Goal: Task Accomplishment & Management: Complete application form

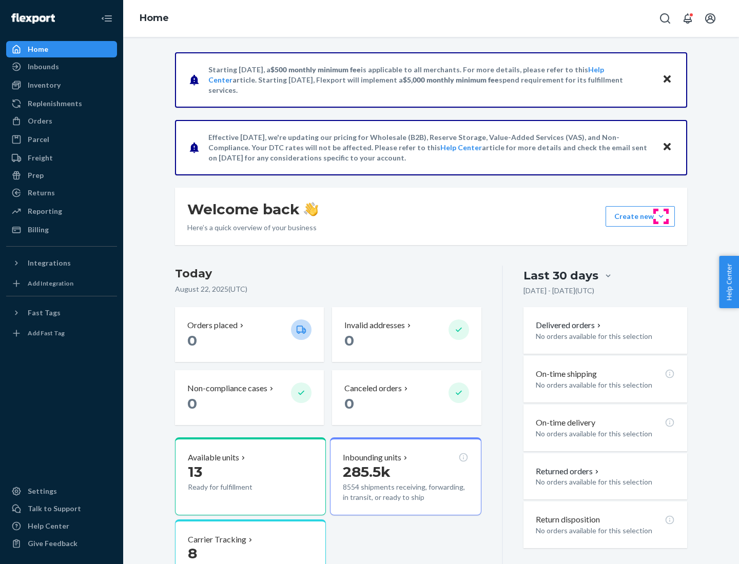
click at [661, 216] on button "Create new Create new inbound Create new order Create new product" at bounding box center [639, 216] width 69 height 21
click at [62, 67] on div "Inbounds" at bounding box center [61, 67] width 109 height 14
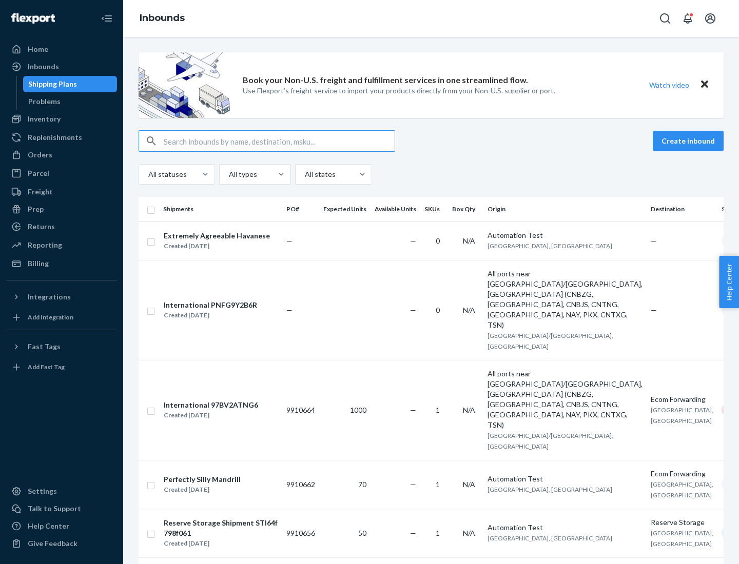
click at [690, 141] on button "Create inbound" at bounding box center [688, 141] width 71 height 21
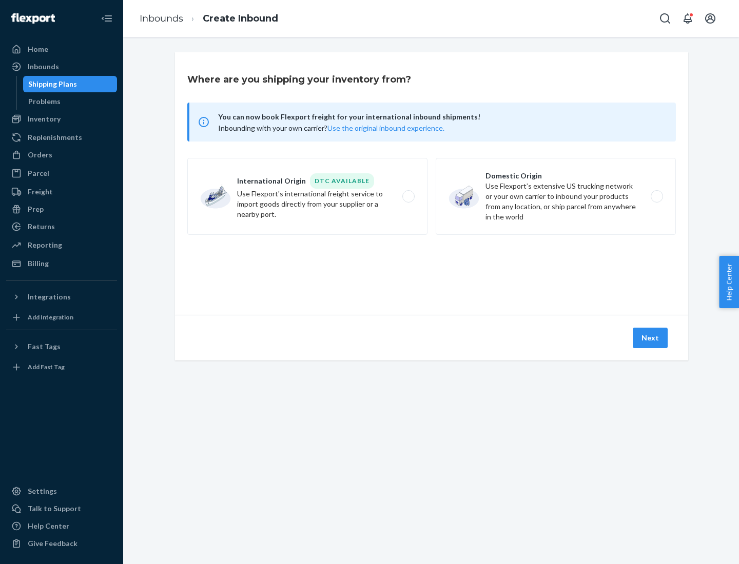
click at [556, 196] on label "Domestic Origin Use Flexport’s extensive US trucking network or your own carrie…" at bounding box center [556, 196] width 240 height 77
click at [656, 196] on input "Domestic Origin Use Flexport’s extensive US trucking network or your own carrie…" at bounding box center [659, 196] width 7 height 7
radio input "true"
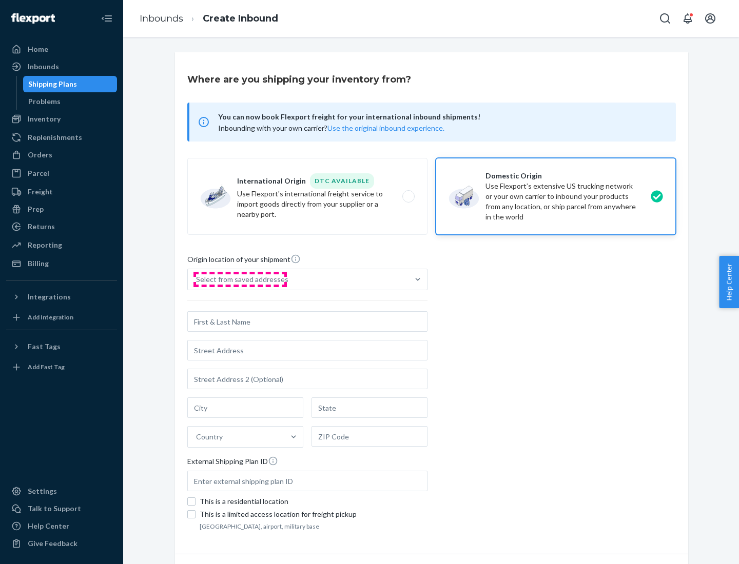
click at [240, 280] on div "Select from saved addresses" at bounding box center [242, 279] width 92 height 10
click at [197, 280] on input "Select from saved addresses" at bounding box center [196, 279] width 1 height 10
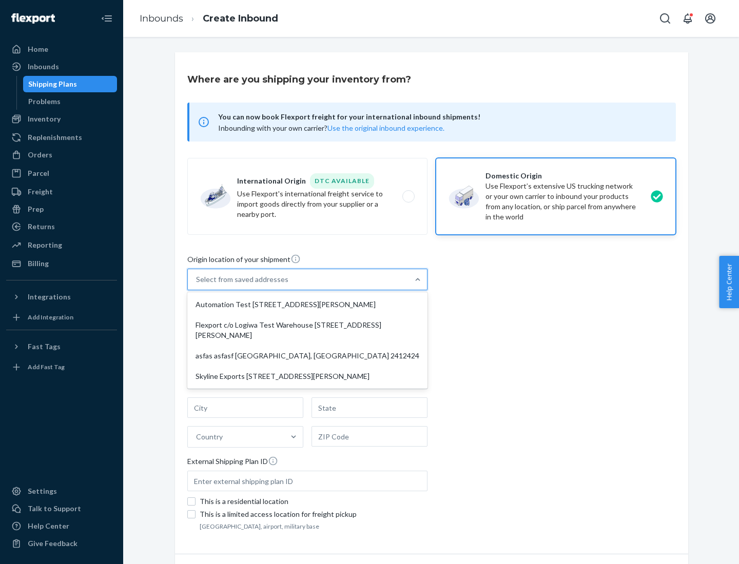
scroll to position [4, 0]
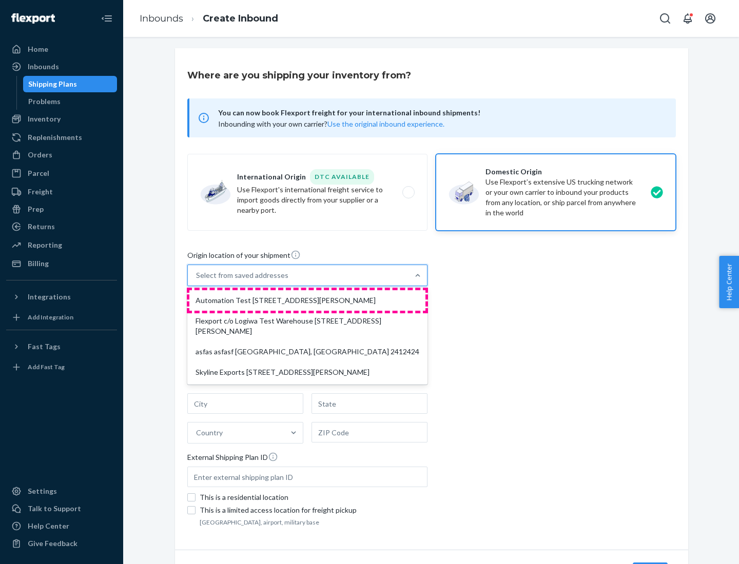
click at [307, 301] on div "Automation Test [STREET_ADDRESS][PERSON_NAME]" at bounding box center [307, 300] width 236 height 21
click at [197, 281] on input "option Automation Test [STREET_ADDRESS][PERSON_NAME] focused, 1 of 4. 4 results…" at bounding box center [196, 275] width 1 height 10
type input "Automation Test"
type input "9th Floor"
type input "[GEOGRAPHIC_DATA]"
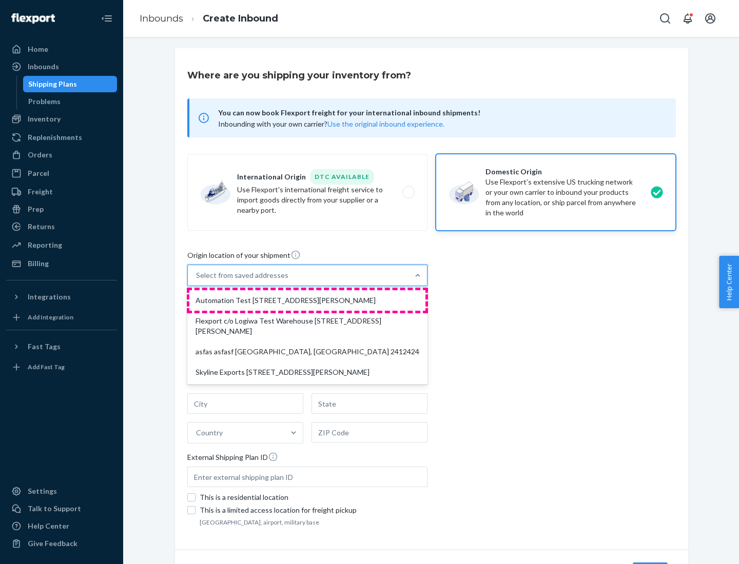
type input "CA"
type input "94104"
type input "[STREET_ADDRESS][PERSON_NAME]"
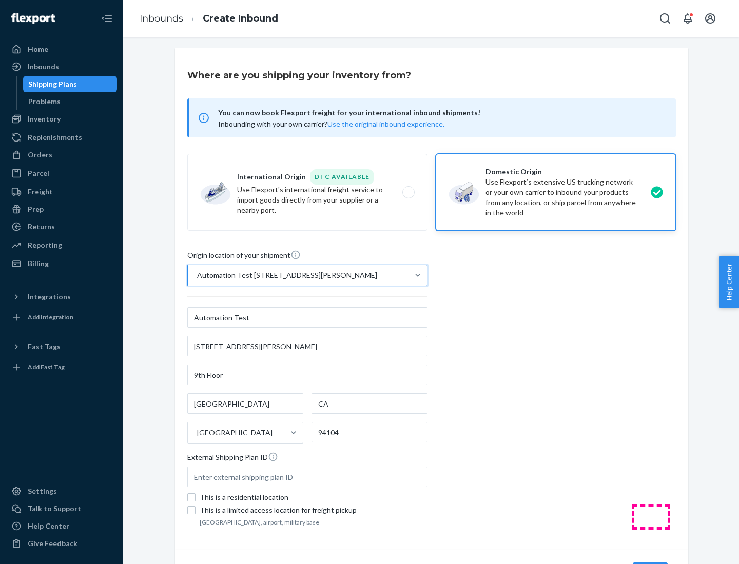
scroll to position [60, 0]
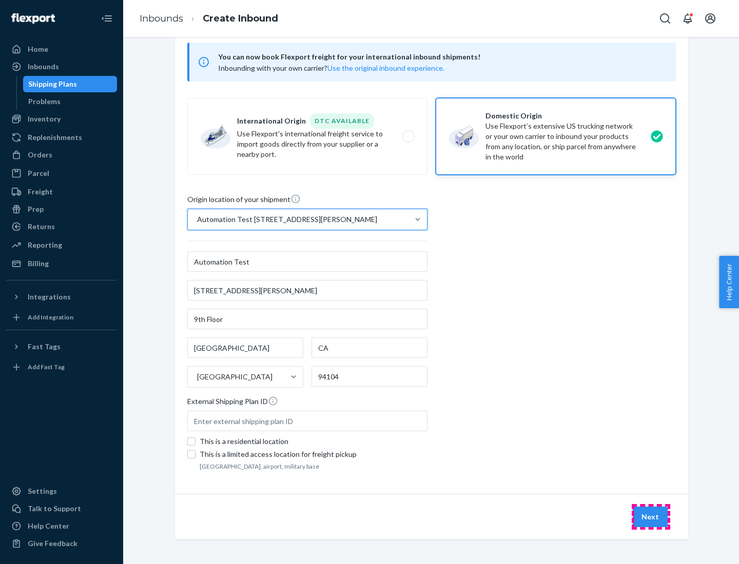
click at [651, 517] on button "Next" at bounding box center [650, 517] width 35 height 21
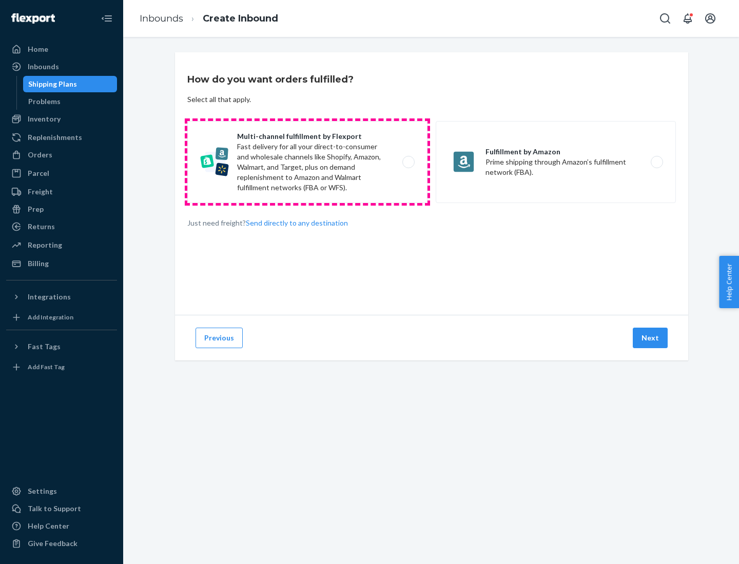
click at [307, 162] on label "Multi-channel fulfillment by Flexport Fast delivery for all your direct-to-cons…" at bounding box center [307, 162] width 240 height 82
click at [408, 162] on input "Multi-channel fulfillment by Flexport Fast delivery for all your direct-to-cons…" at bounding box center [411, 162] width 7 height 7
radio input "true"
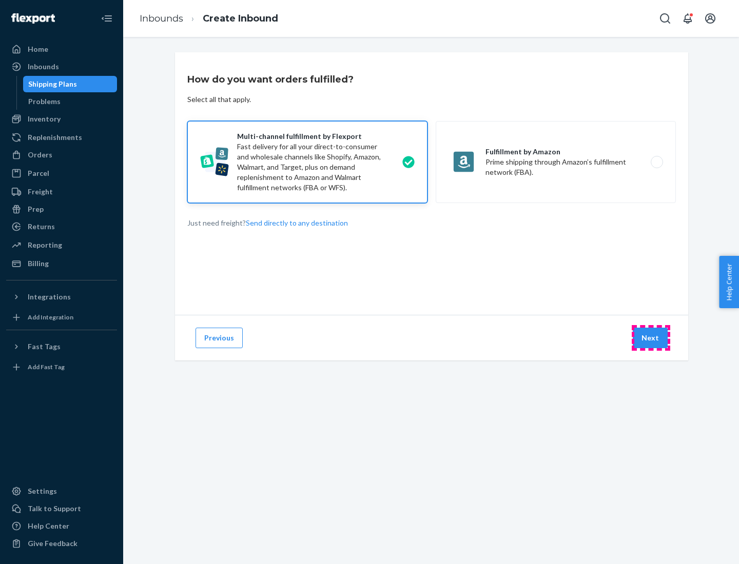
click at [651, 338] on button "Next" at bounding box center [650, 338] width 35 height 21
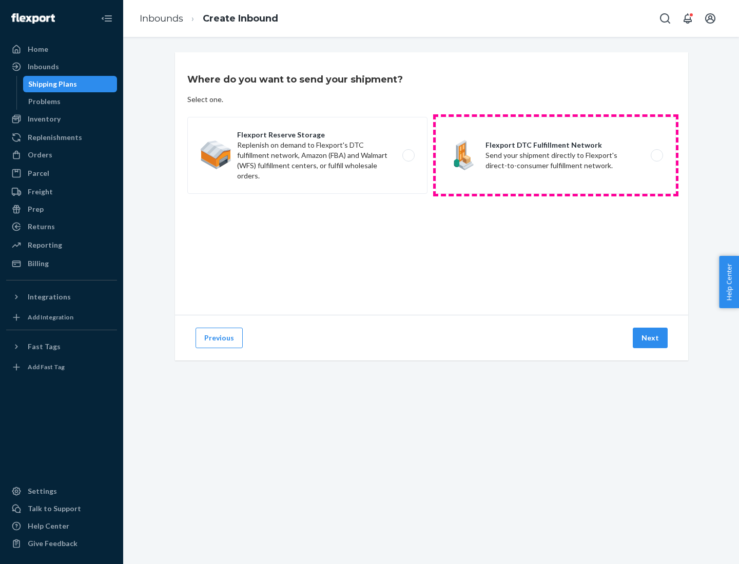
click at [556, 155] on label "Flexport DTC Fulfillment Network Send your shipment directly to Flexport's dire…" at bounding box center [556, 155] width 240 height 77
click at [656, 155] on input "Flexport DTC Fulfillment Network Send your shipment directly to Flexport's dire…" at bounding box center [659, 155] width 7 height 7
radio input "true"
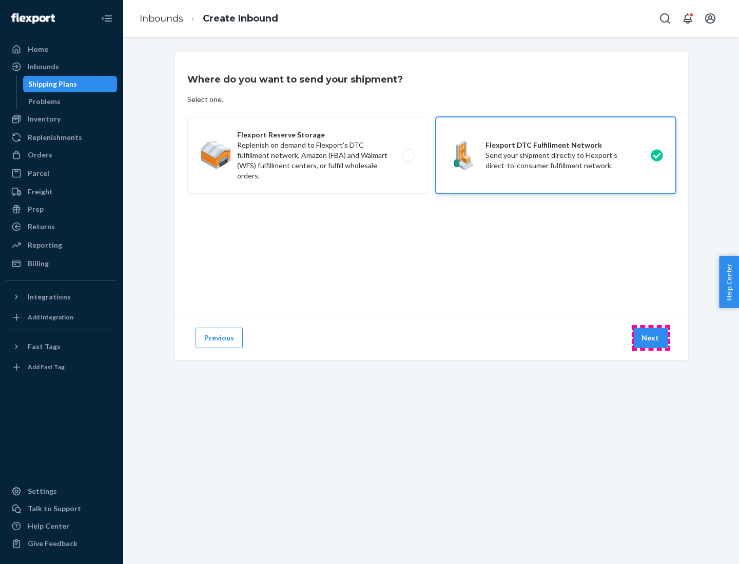
click at [651, 338] on button "Next" at bounding box center [650, 338] width 35 height 21
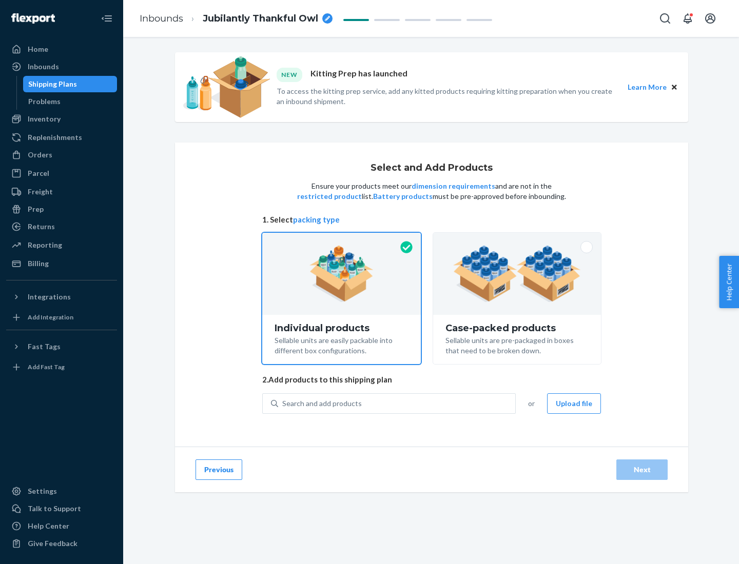
click at [517, 274] on img at bounding box center [517, 274] width 128 height 56
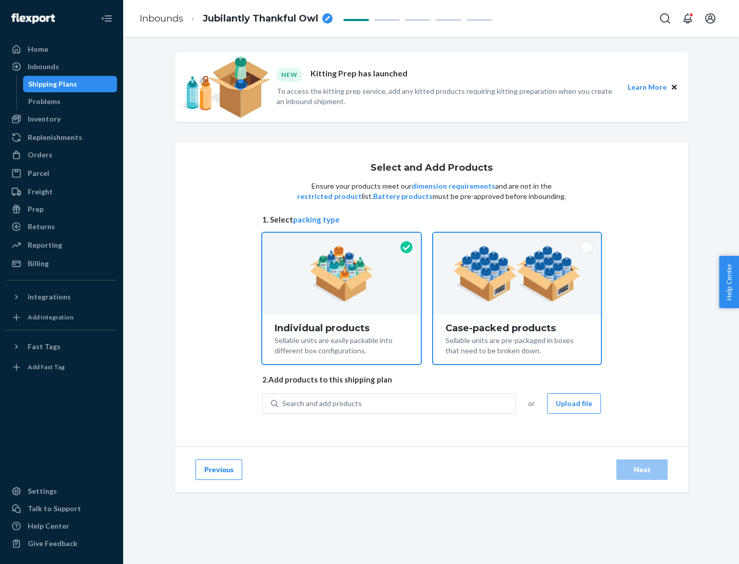
click at [517, 240] on input "Case-packed products Sellable units are pre-packaged in boxes that need to be b…" at bounding box center [517, 236] width 7 height 7
radio input "true"
radio input "false"
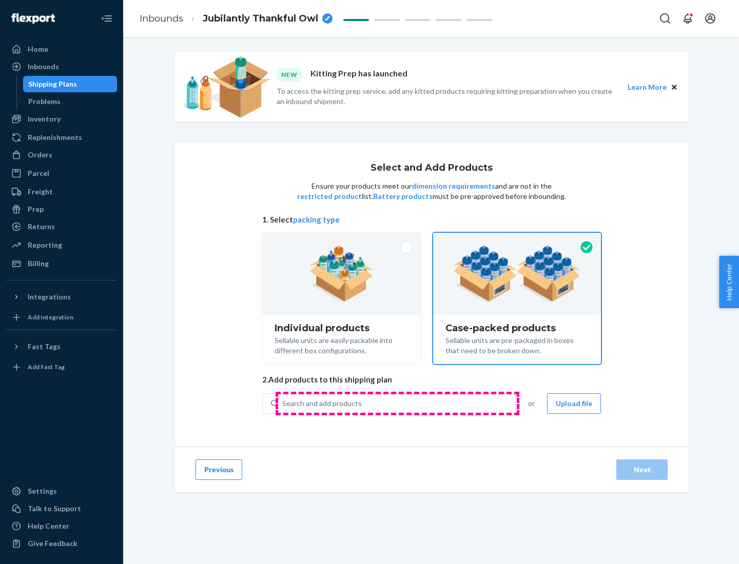
click at [397, 403] on div "Search and add products" at bounding box center [396, 404] width 237 height 18
click at [283, 403] on input "Search and add products" at bounding box center [282, 404] width 1 height 10
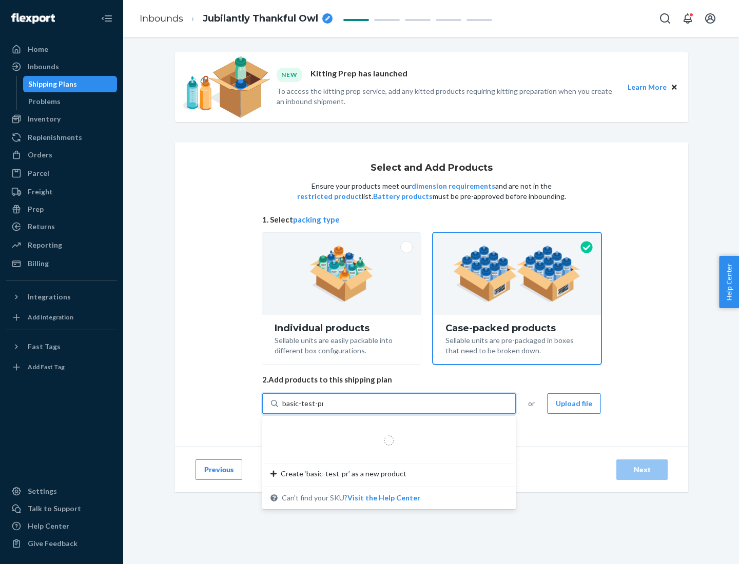
type input "basic-test-product-1"
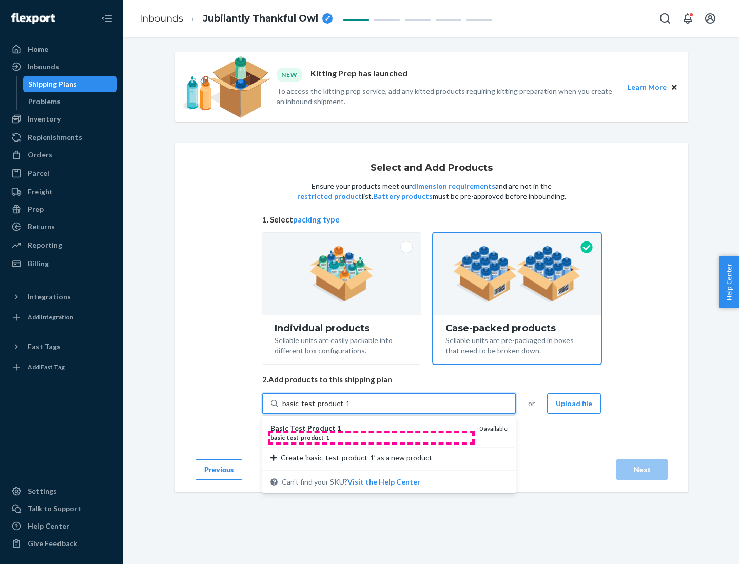
click at [371, 438] on div "basic - test - product - 1" at bounding box center [370, 438] width 201 height 9
click at [348, 409] on input "basic-test-product-1" at bounding box center [315, 404] width 66 height 10
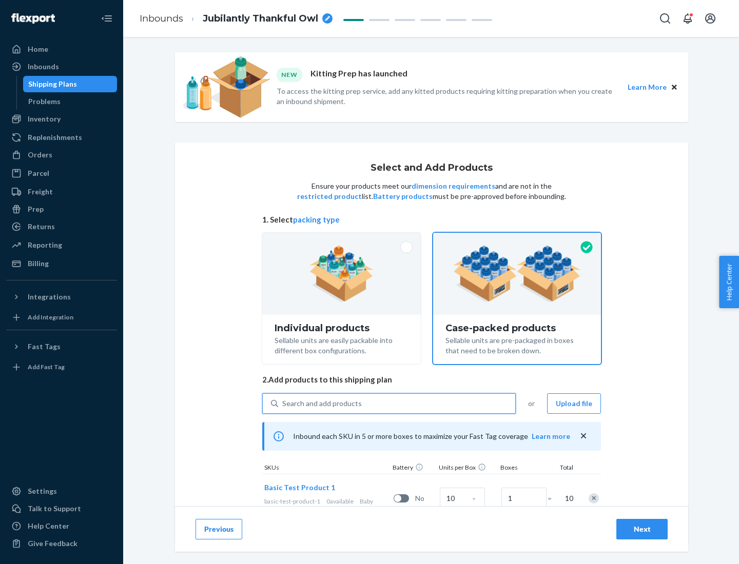
scroll to position [37, 0]
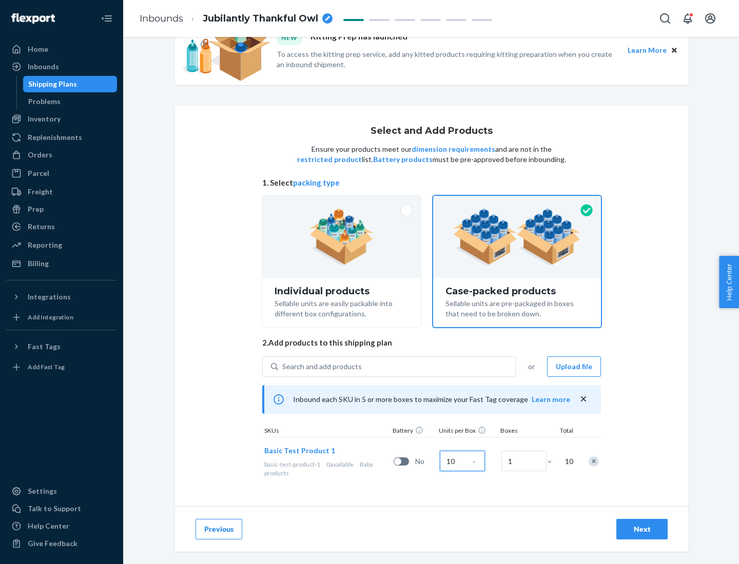
type input "10"
type input "7"
click at [642, 529] on div "Next" at bounding box center [642, 529] width 34 height 10
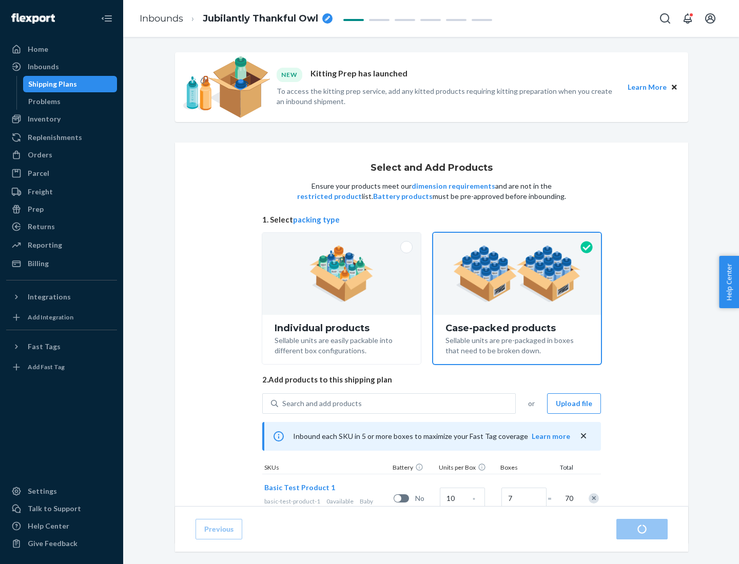
radio input "true"
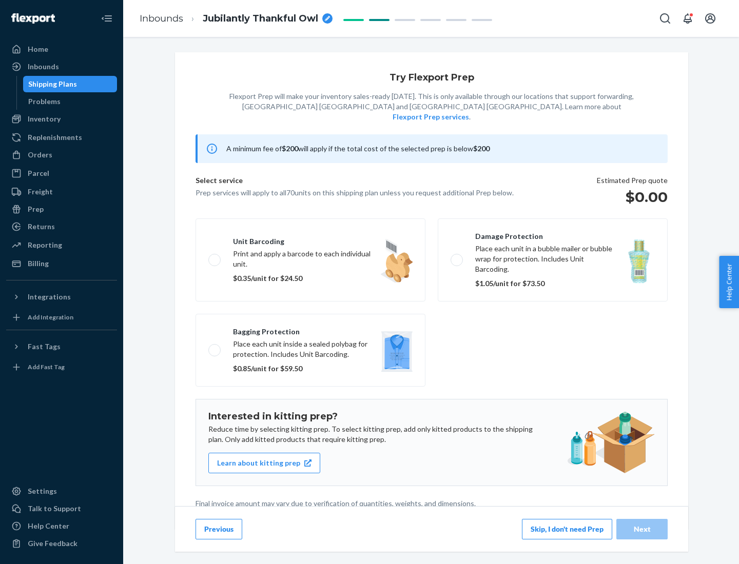
scroll to position [3, 0]
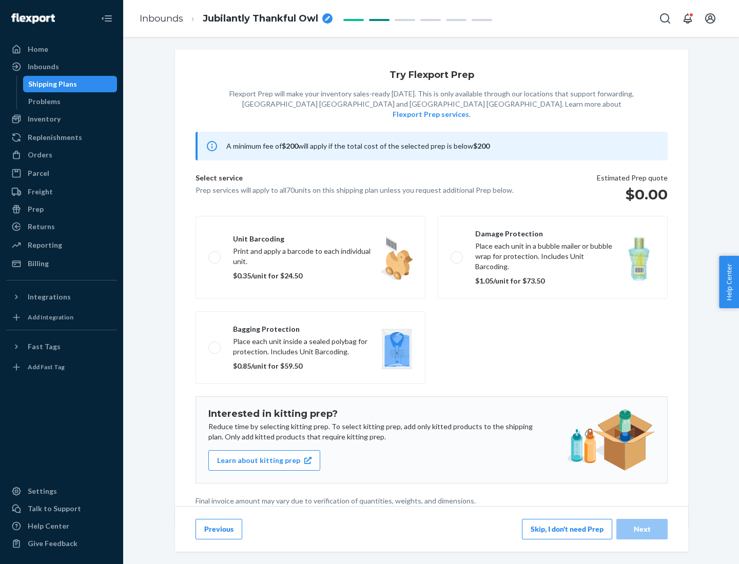
click at [310, 327] on label "Bagging protection Place each unit inside a sealed polybag for protection. Incl…" at bounding box center [310, 347] width 230 height 73
click at [215, 344] on input "Bagging protection Place each unit inside a sealed polybag for protection. Incl…" at bounding box center [211, 347] width 7 height 7
checkbox input "true"
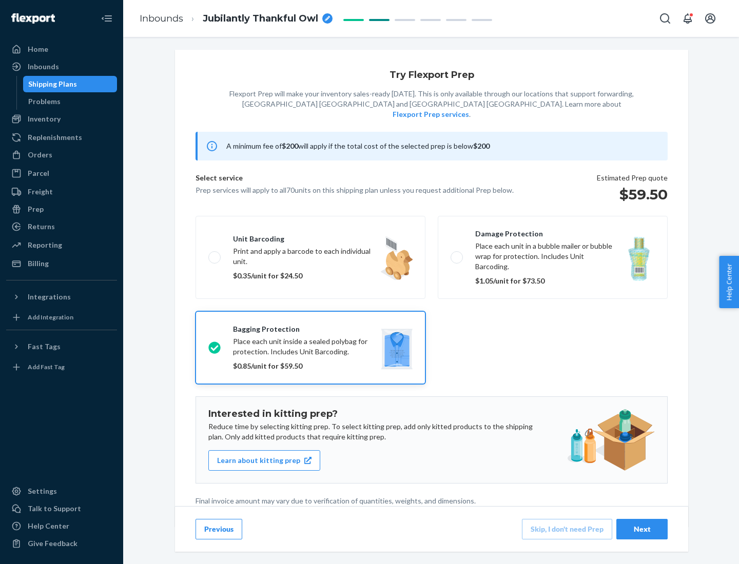
click at [642, 529] on div "Next" at bounding box center [642, 529] width 34 height 10
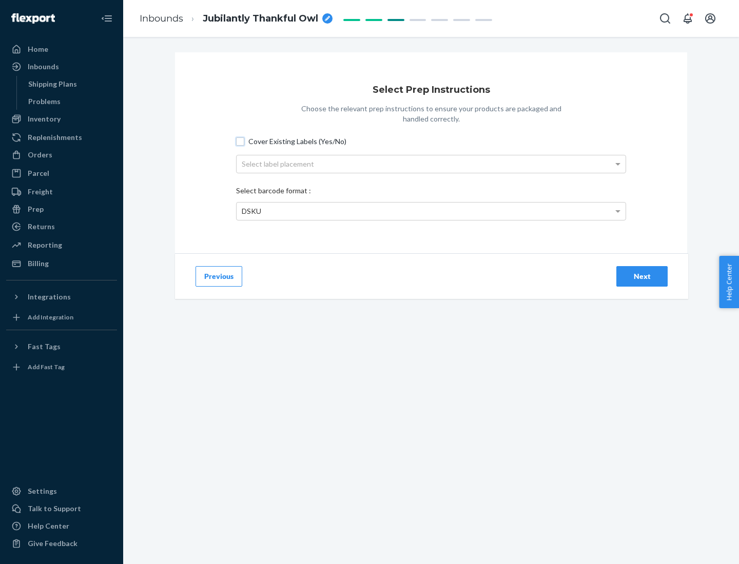
click at [240, 141] on input "Cover Existing Labels (Yes/No)" at bounding box center [240, 141] width 8 height 8
checkbox input "true"
click at [431, 164] on div "Select label placement" at bounding box center [431, 163] width 389 height 17
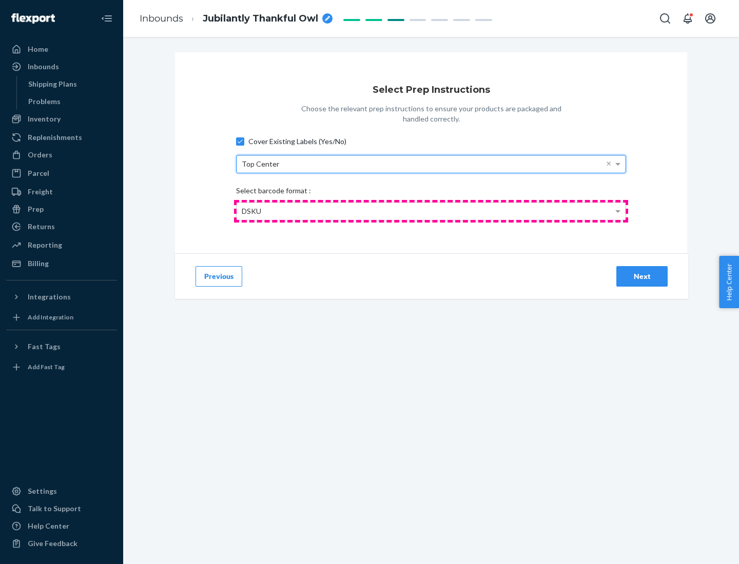
click at [431, 211] on div "DSKU" at bounding box center [431, 211] width 389 height 17
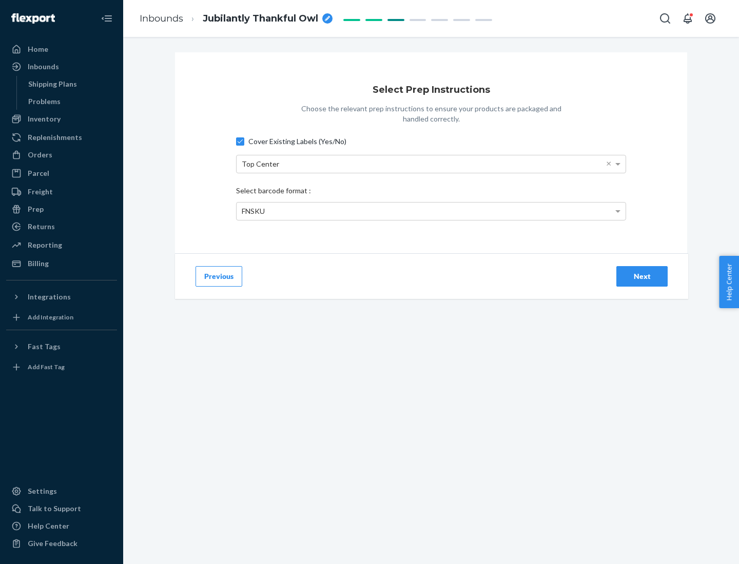
click at [642, 276] on div "Next" at bounding box center [642, 276] width 34 height 10
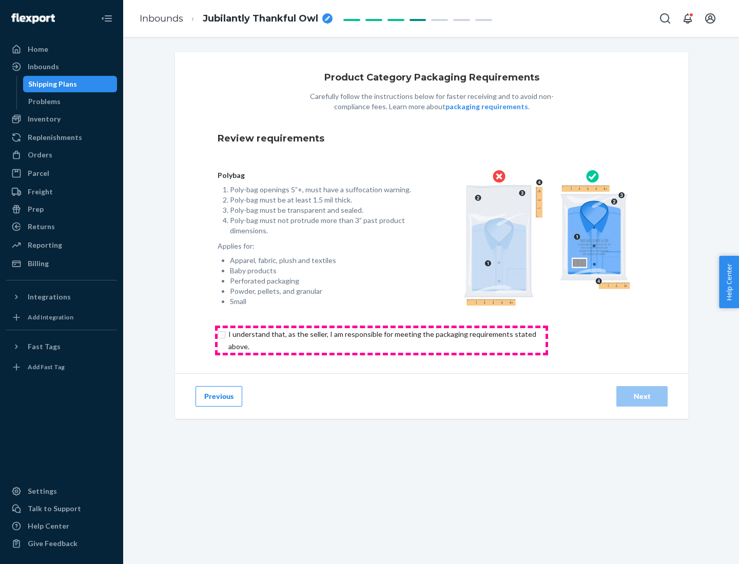
click at [381, 340] on input "checkbox" at bounding box center [388, 340] width 341 height 25
checkbox input "true"
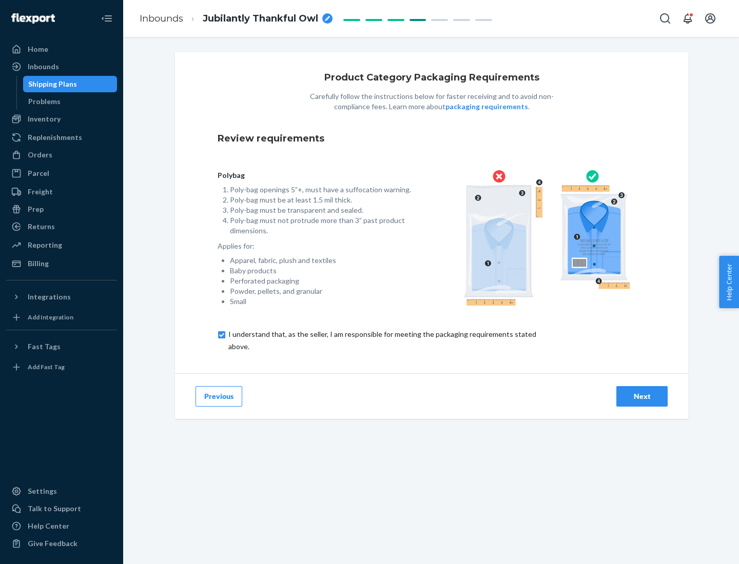
click at [642, 396] on div "Next" at bounding box center [642, 396] width 34 height 10
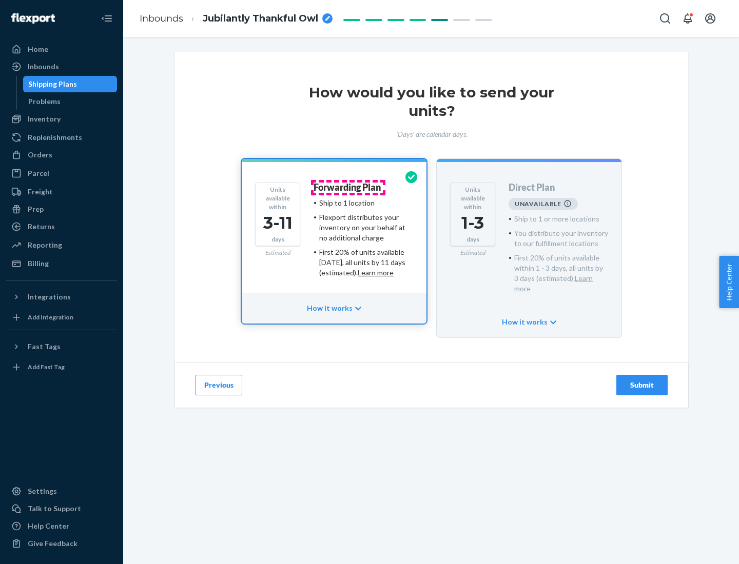
click at [348, 187] on h4 "Forwarding Plan" at bounding box center [346, 188] width 67 height 10
click at [642, 380] on div "Submit" at bounding box center [642, 385] width 34 height 10
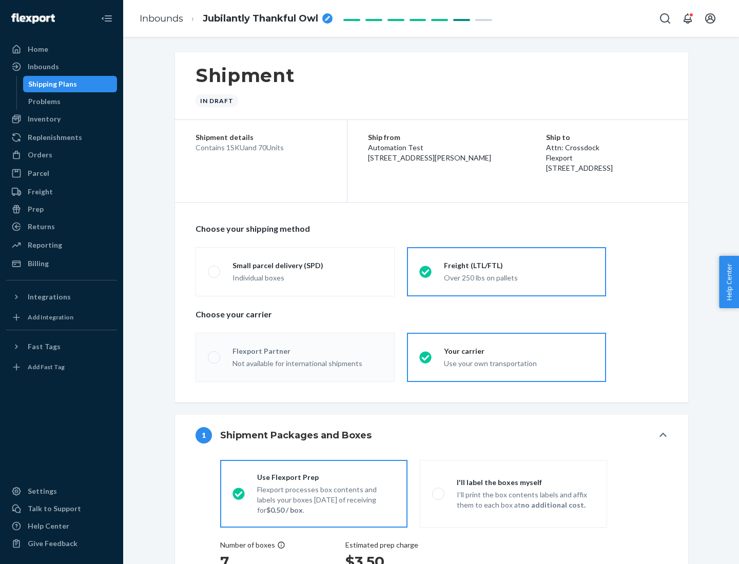
radio input "true"
radio input "false"
radio input "true"
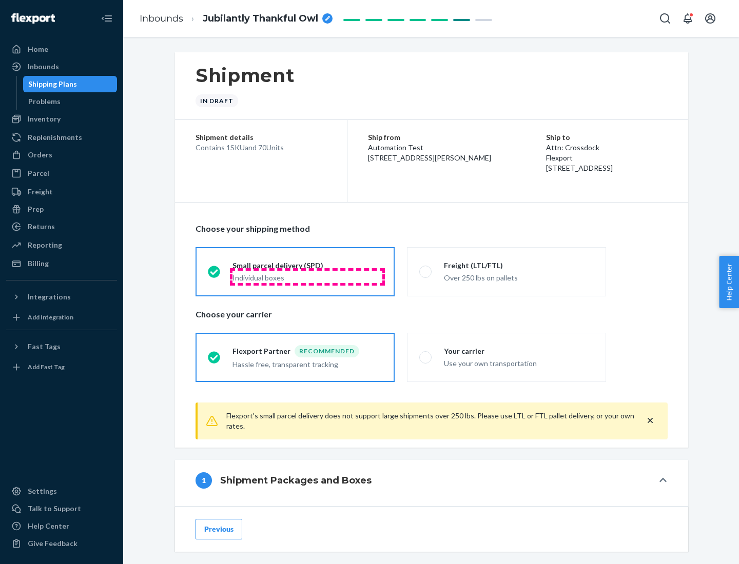
click at [307, 277] on div "Individual boxes" at bounding box center [307, 278] width 150 height 10
click at [214, 275] on input "Small parcel delivery (SPD) Individual boxes" at bounding box center [211, 271] width 7 height 7
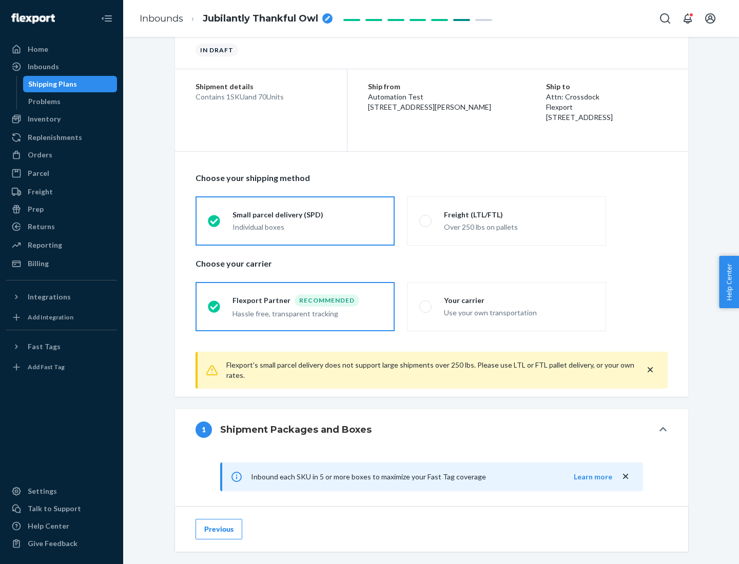
click at [519, 300] on div "Your carrier" at bounding box center [519, 301] width 150 height 10
click at [426, 303] on input "Your carrier Use your own transportation" at bounding box center [422, 306] width 7 height 7
radio input "true"
radio input "false"
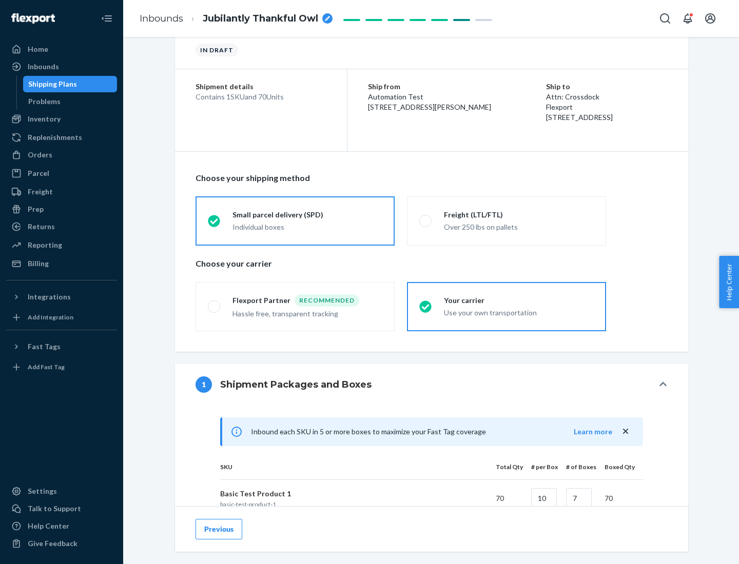
scroll to position [249, 0]
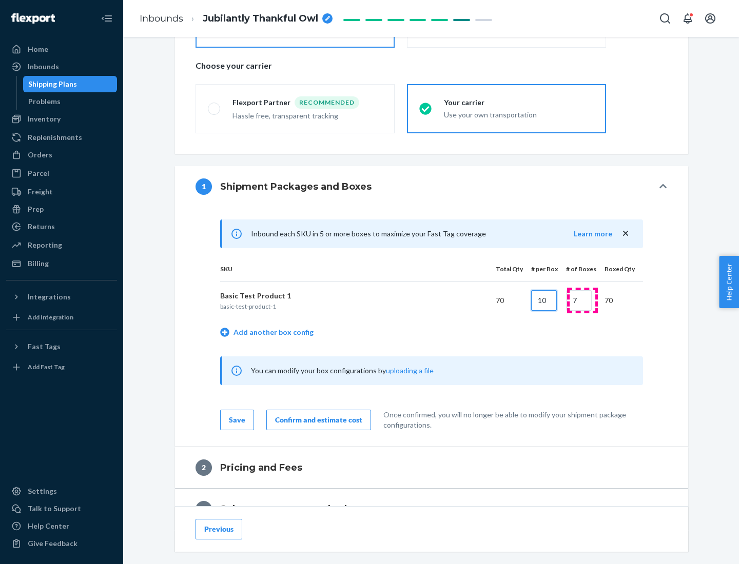
type input "10"
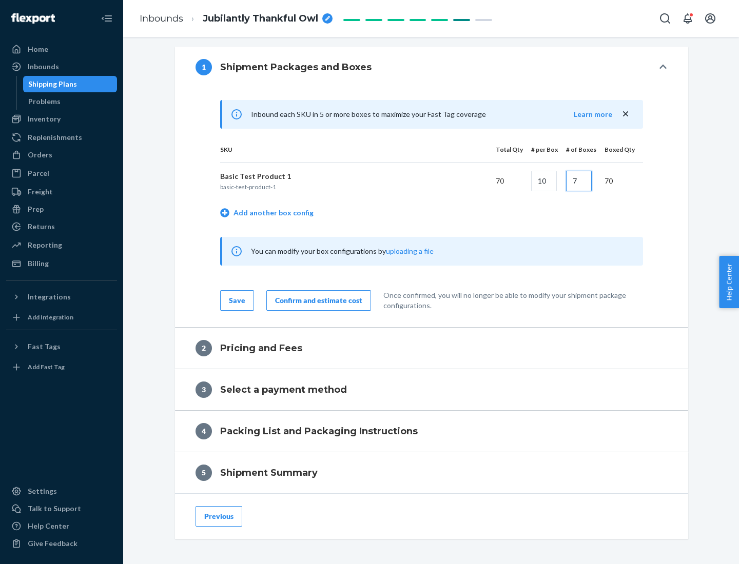
type input "7"
click at [317, 300] on div "Confirm and estimate cost" at bounding box center [318, 301] width 87 height 10
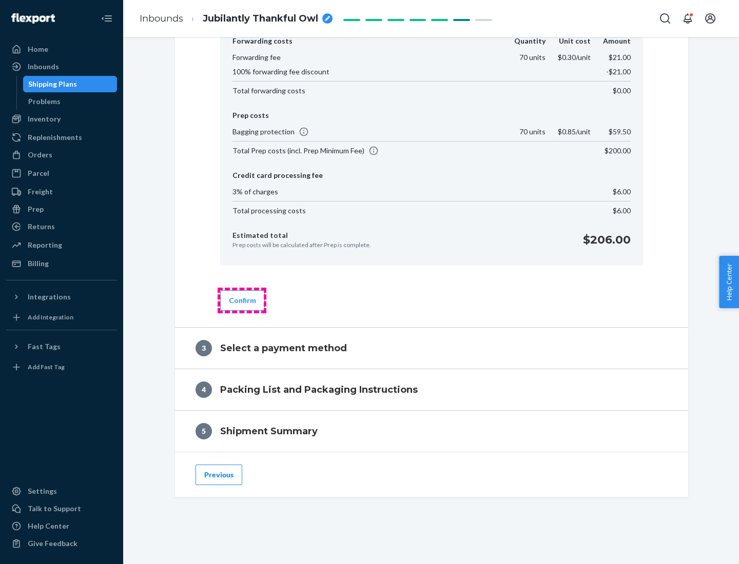
click at [242, 300] on button "Confirm" at bounding box center [242, 300] width 45 height 21
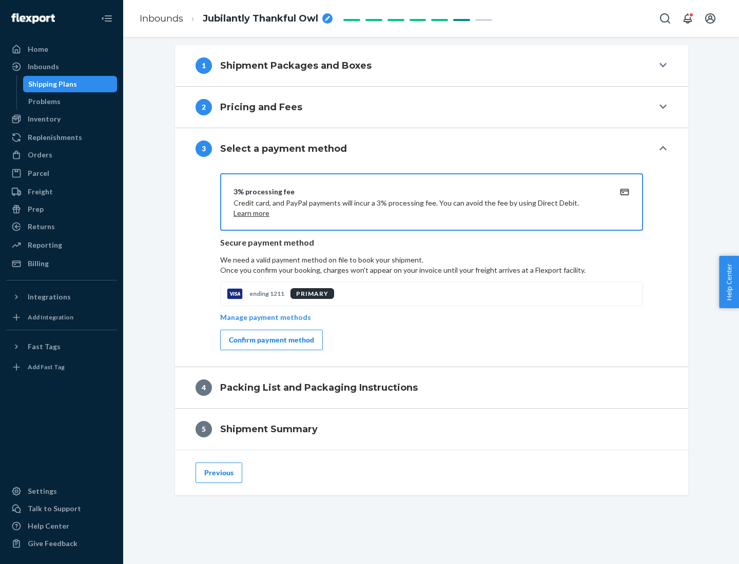
scroll to position [370, 0]
click at [270, 340] on div "Confirm payment method" at bounding box center [271, 340] width 85 height 10
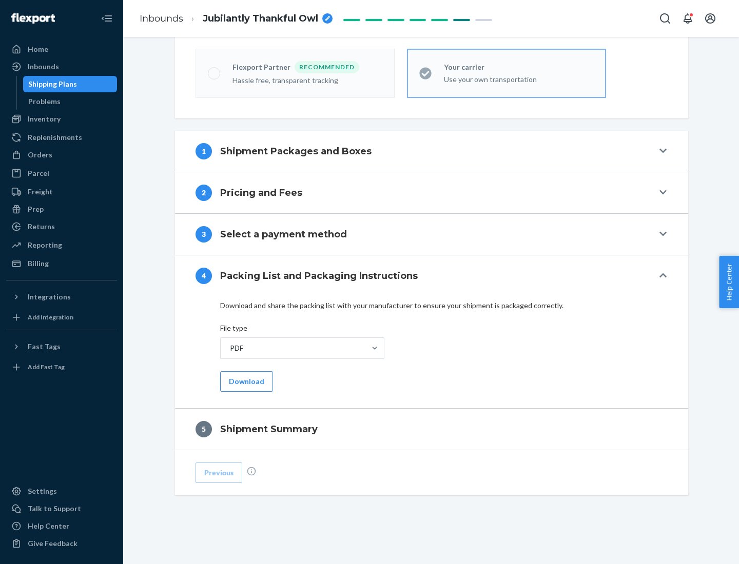
scroll to position [284, 0]
click at [245, 381] on button "Download" at bounding box center [246, 381] width 53 height 21
